Goal: Information Seeking & Learning: Learn about a topic

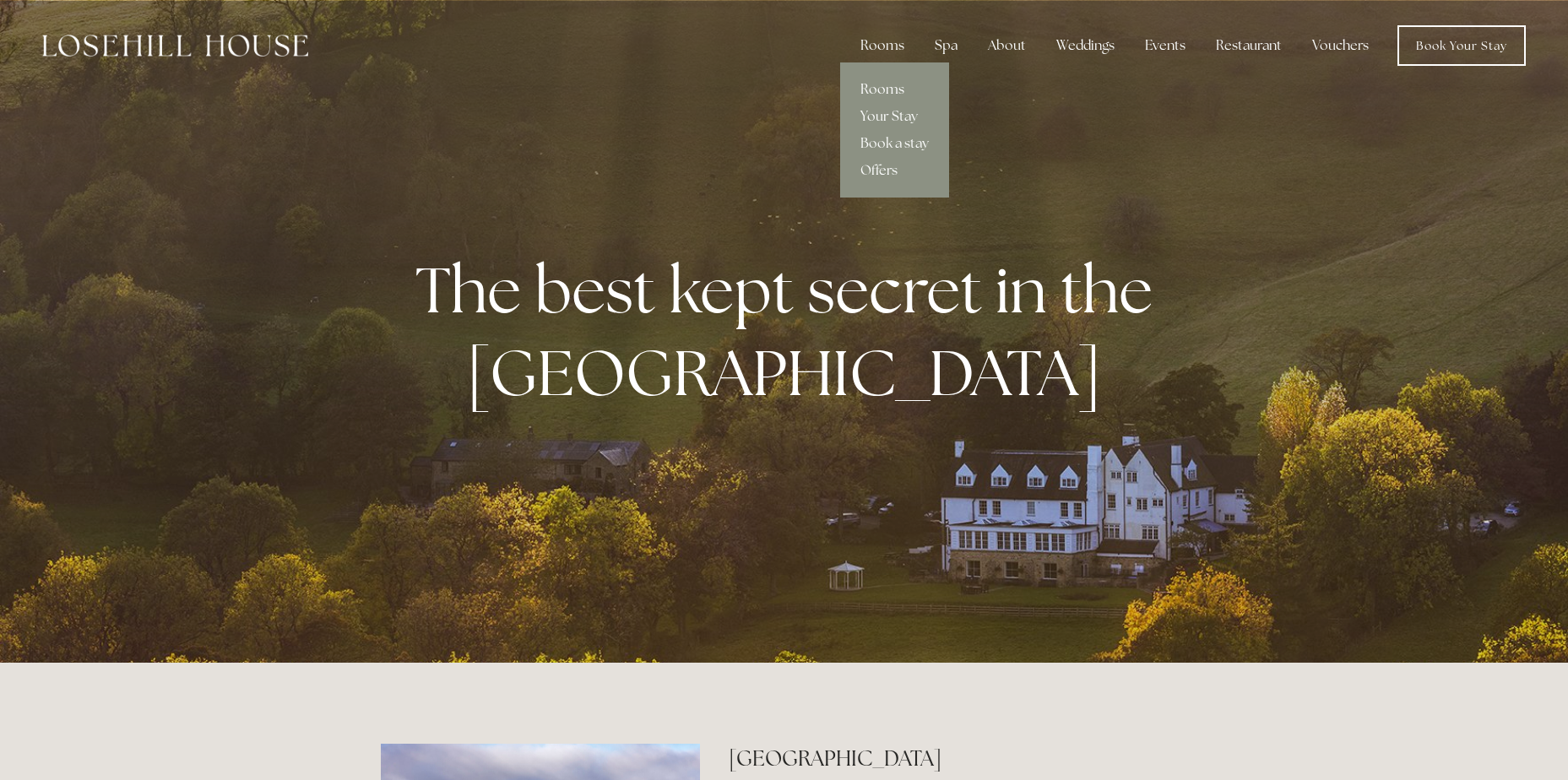
click at [887, 88] on link "Rooms" at bounding box center [895, 89] width 109 height 27
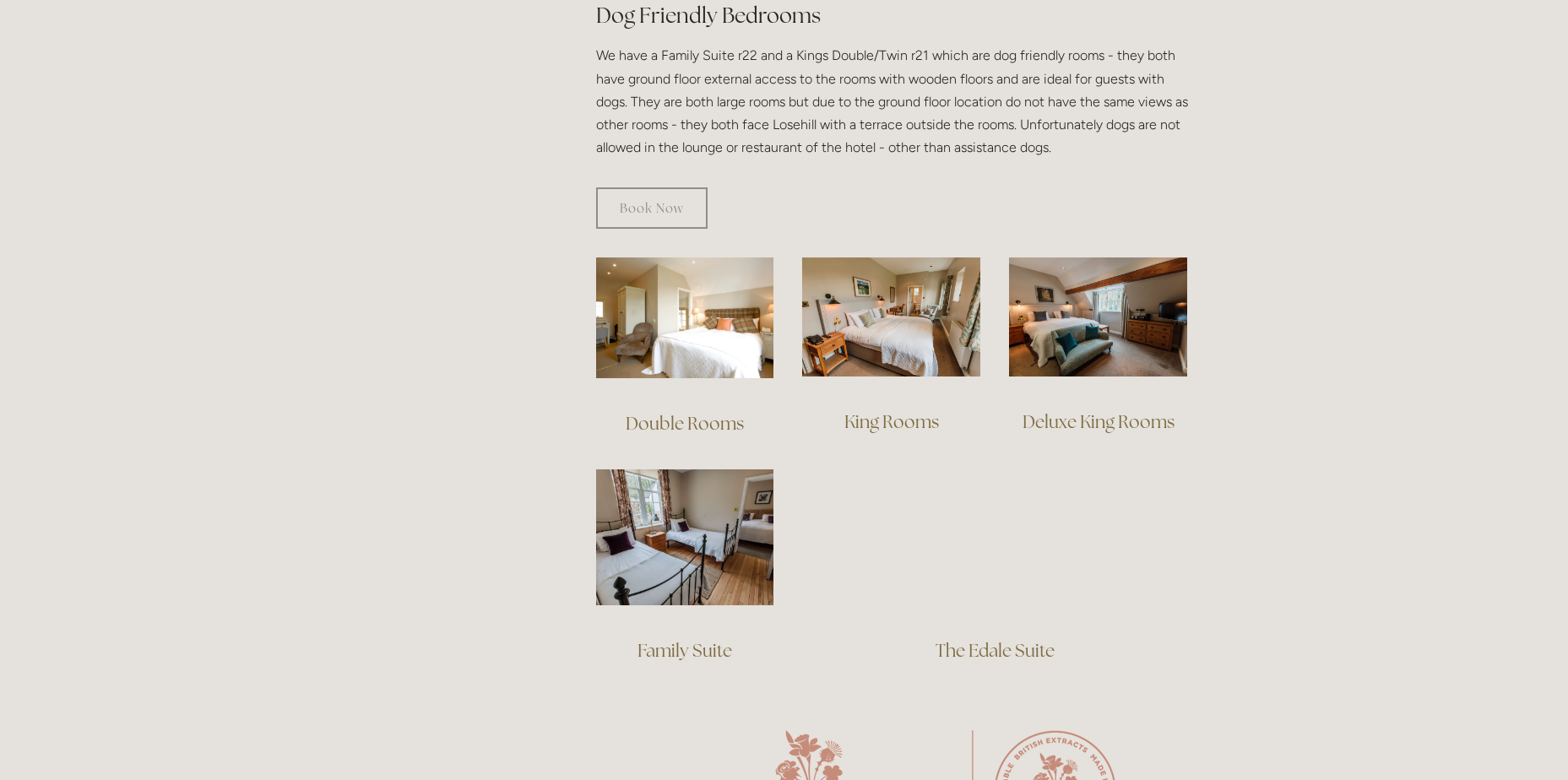
scroll to position [1012, 0]
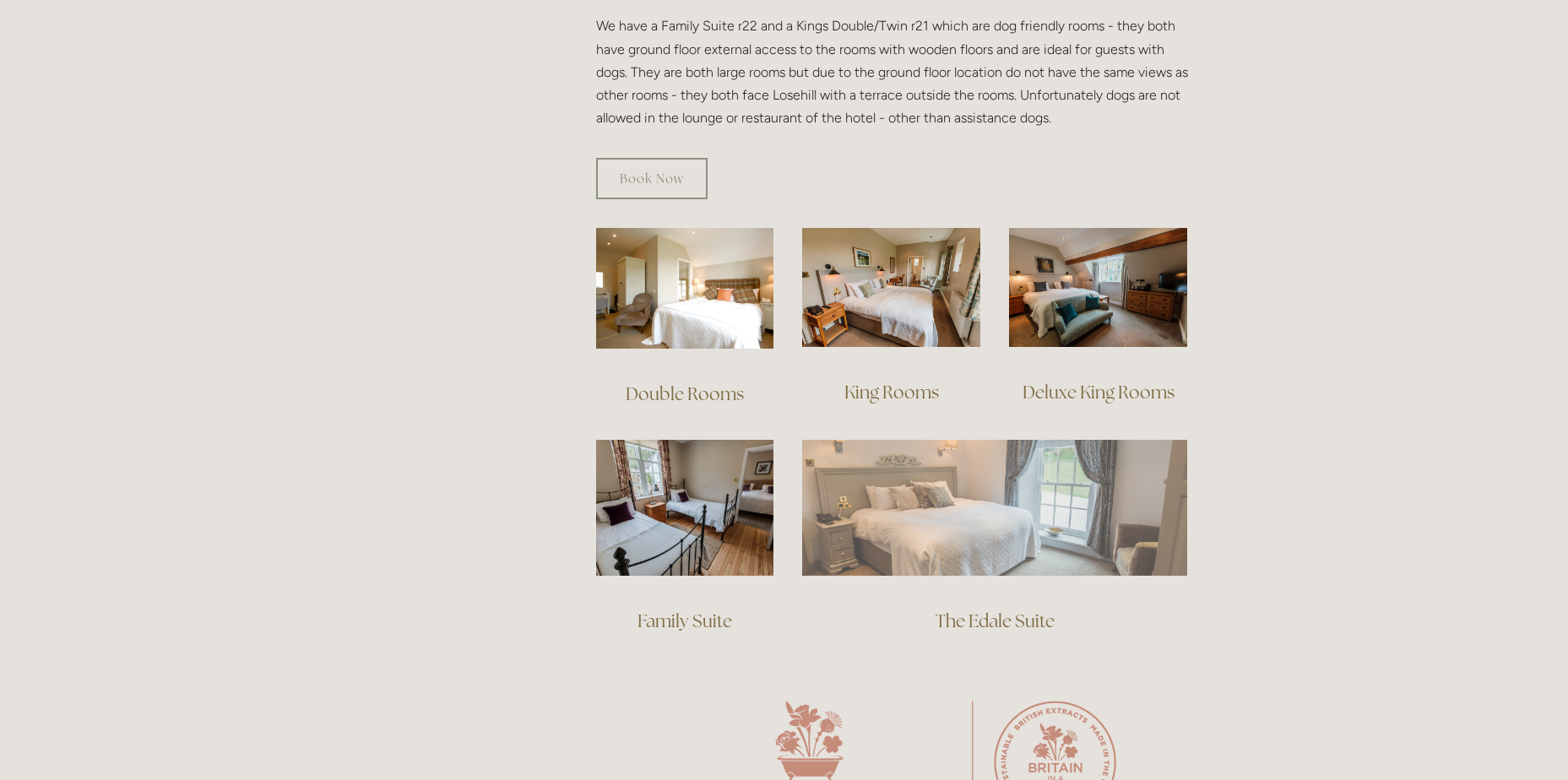
click at [972, 473] on img at bounding box center [994, 506] width 385 height 135
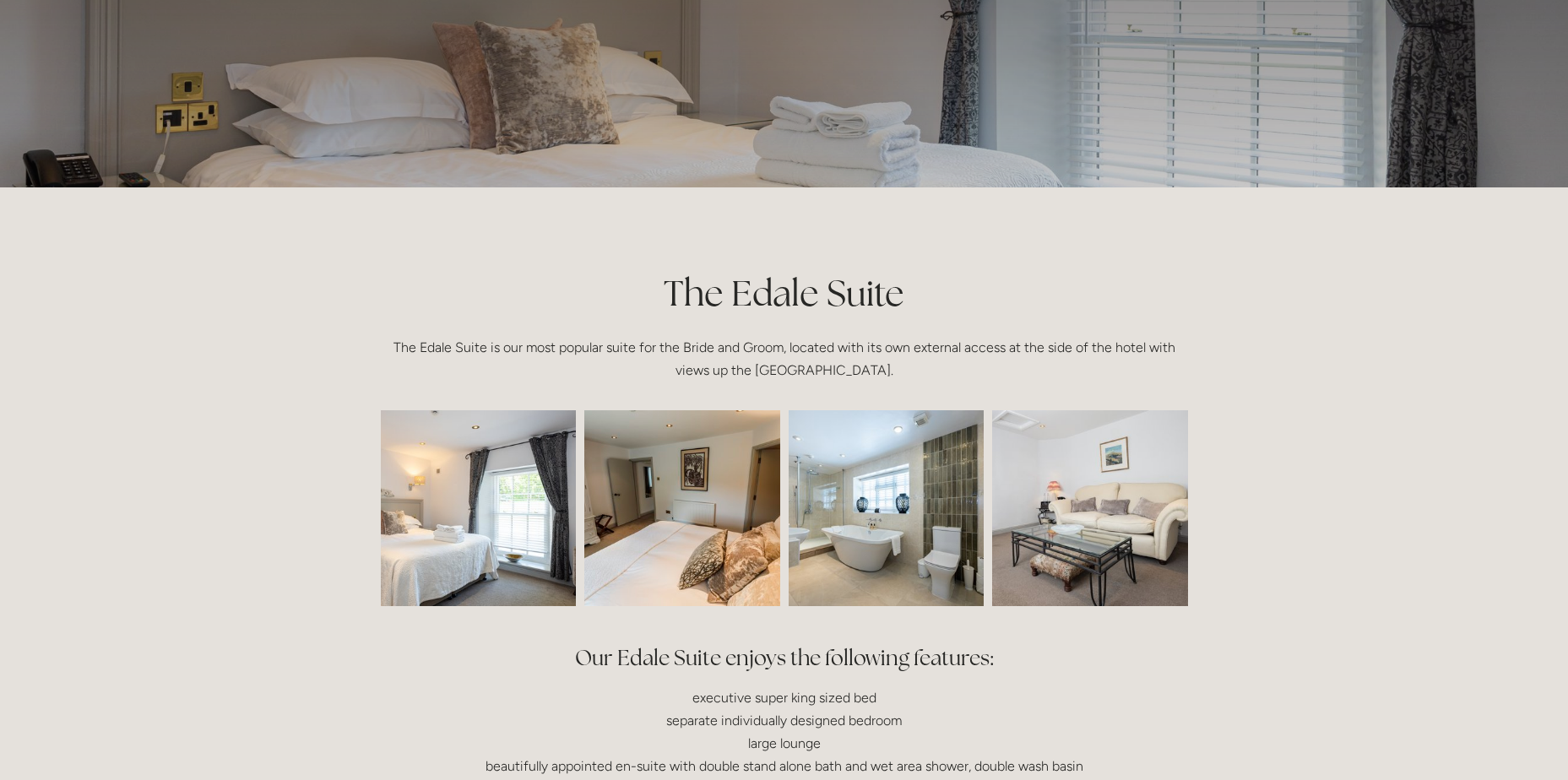
scroll to position [169, 0]
click at [890, 487] on img at bounding box center [886, 506] width 294 height 195
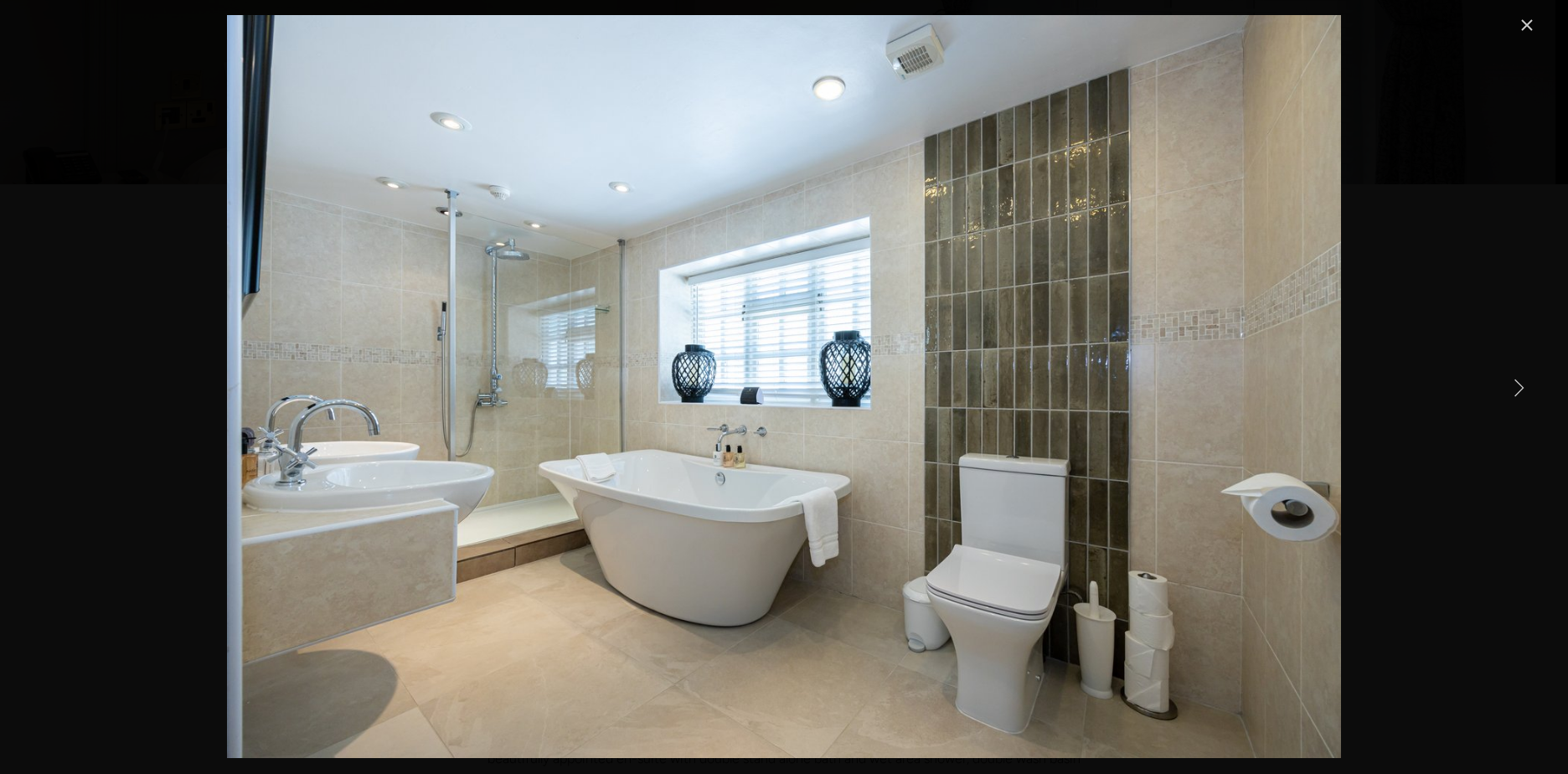
click at [1521, 384] on link "Next Item" at bounding box center [1518, 387] width 37 height 37
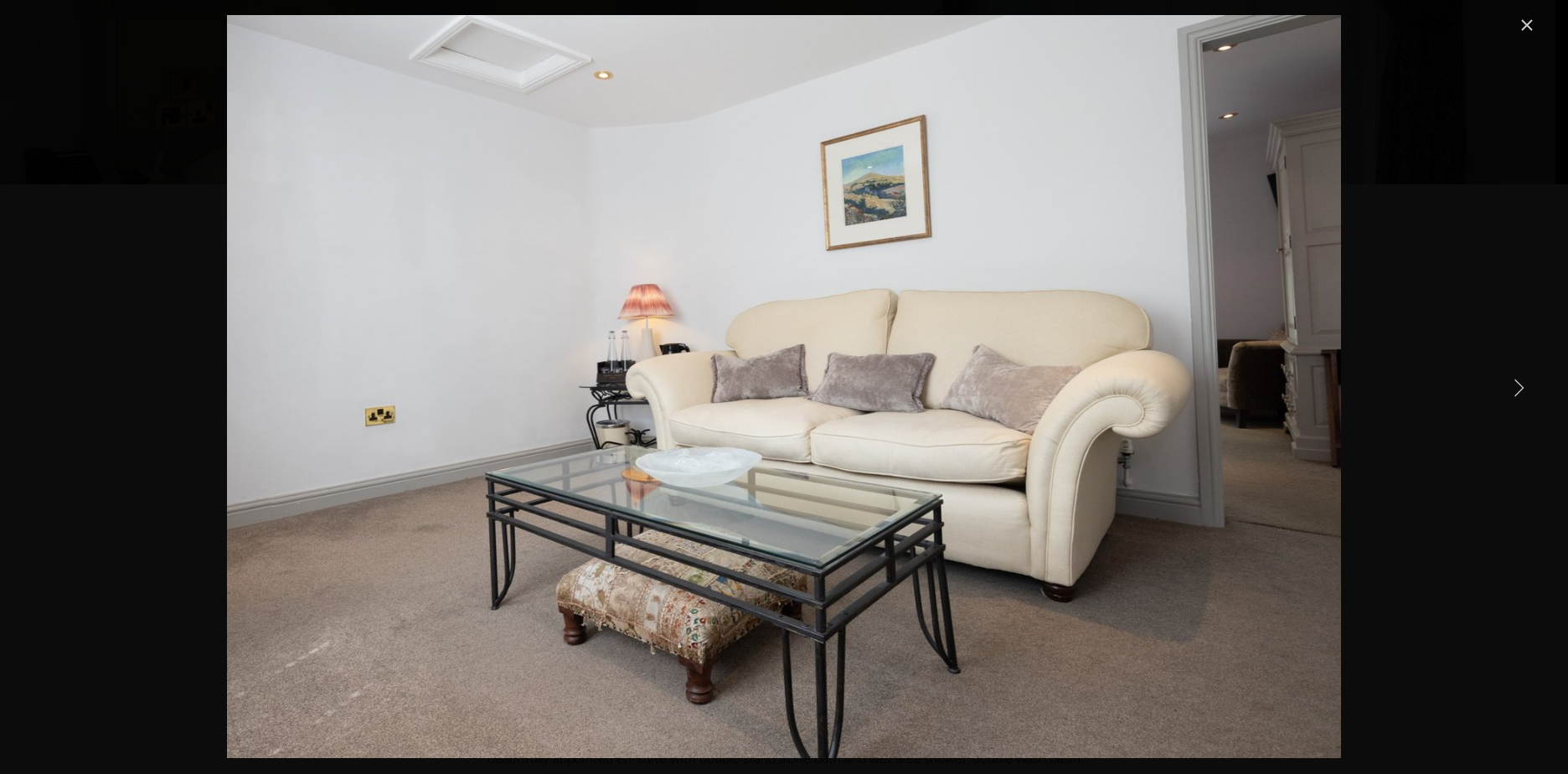
click at [1521, 384] on link "Next Item" at bounding box center [1518, 387] width 37 height 37
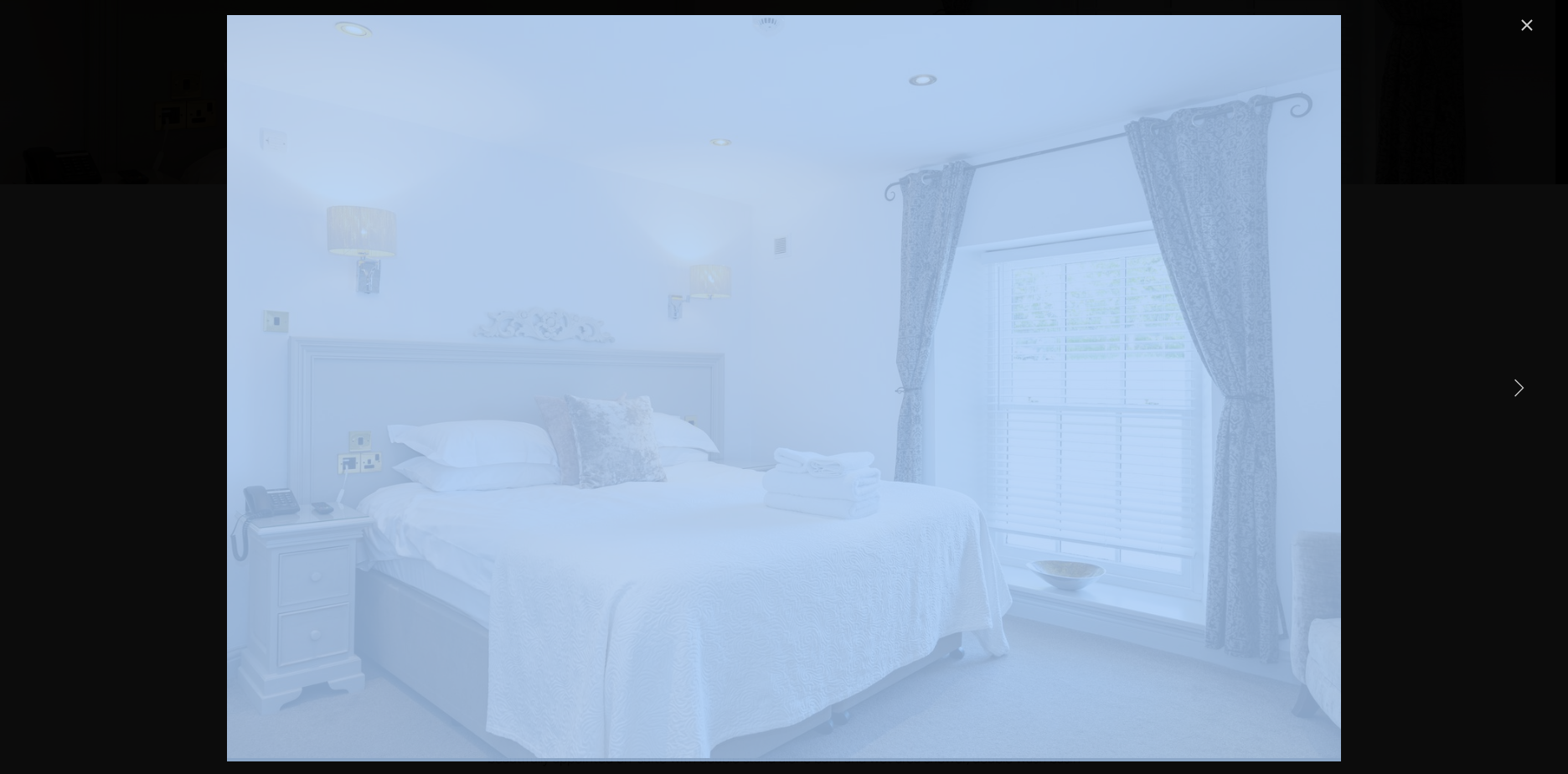
click at [1523, 17] on link "Close" at bounding box center [1527, 24] width 20 height 20
